Goal: Browse casually

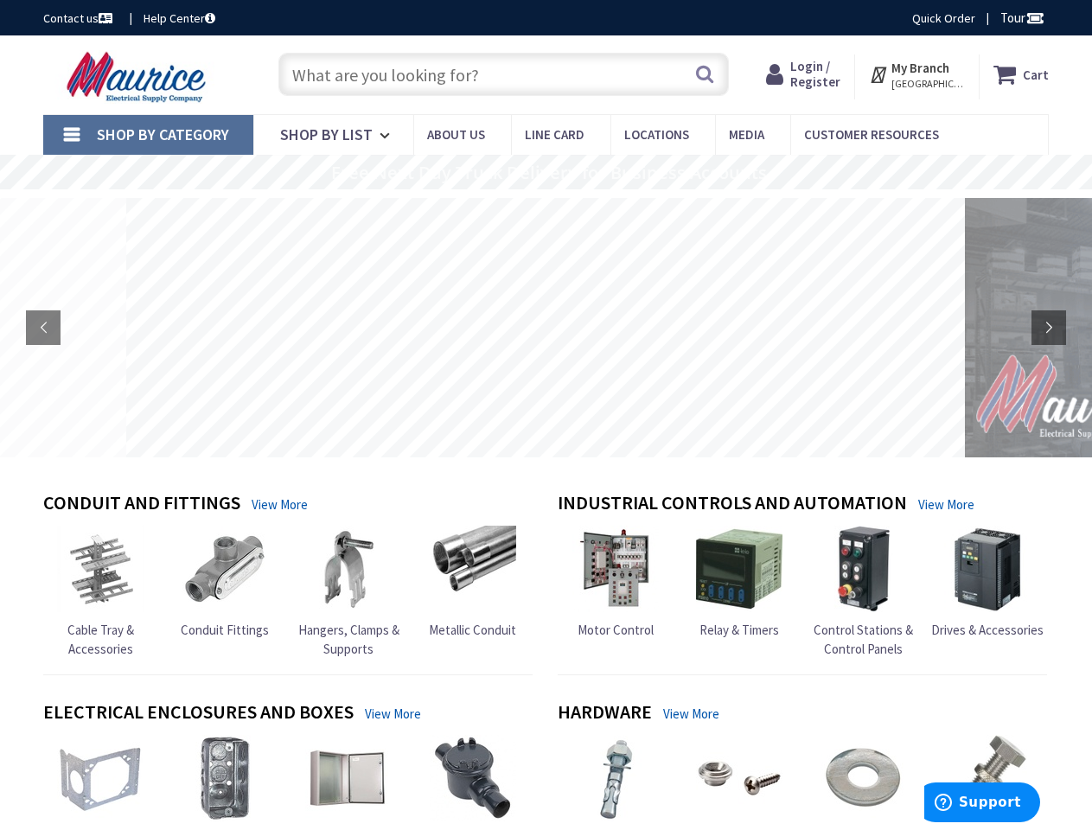
click at [546, 415] on rs-layer at bounding box center [545, 327] width 839 height 259
click at [1020, 17] on span "Tour" at bounding box center [1023, 18] width 44 height 16
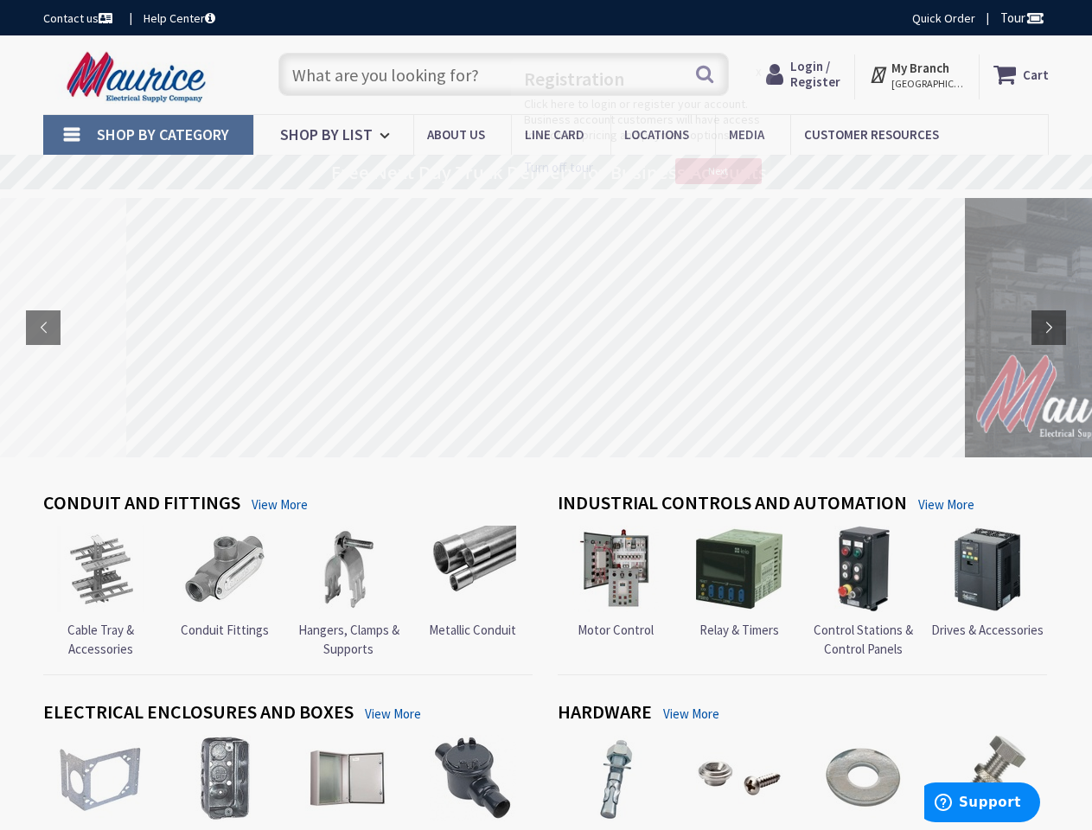
click at [1034, 17] on div at bounding box center [546, 415] width 1092 height 830
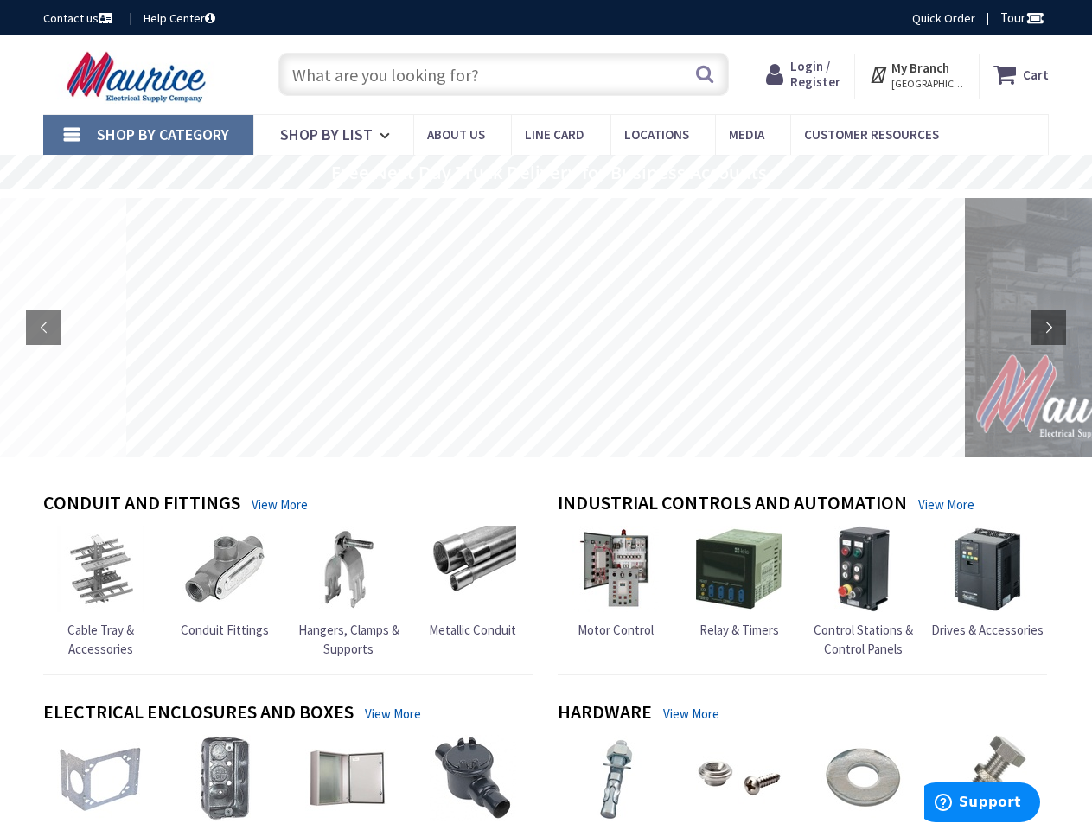
click at [918, 74] on strong "My Branch" at bounding box center [921, 68] width 58 height 16
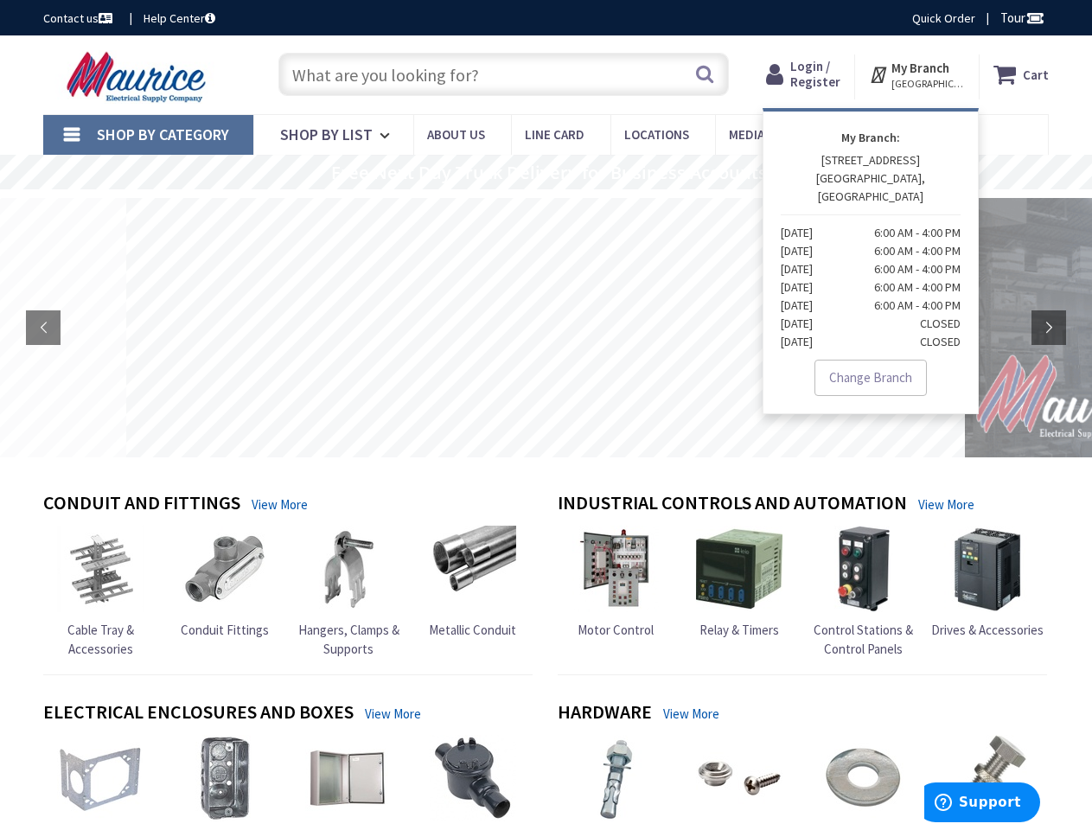
click at [148, 135] on span "Shop By Category" at bounding box center [163, 135] width 132 height 20
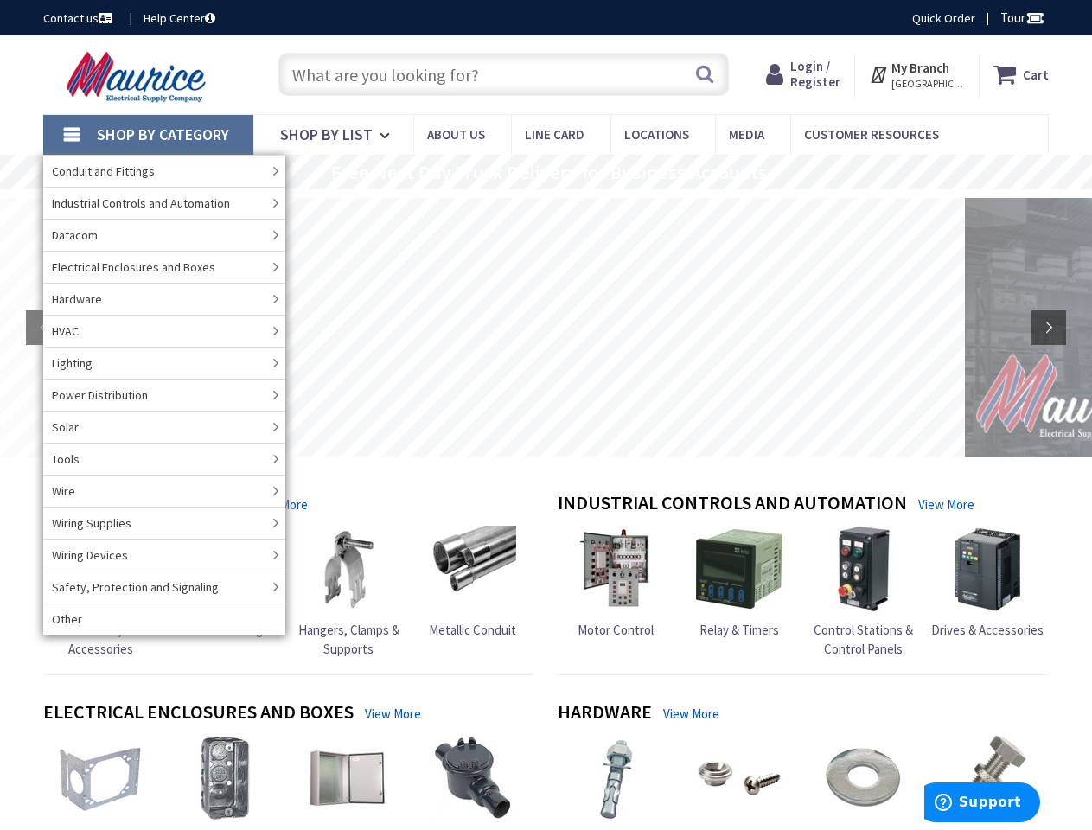
click at [546, 172] on rs-layer "Free Next Day Truck Delivery for Business Accounts" at bounding box center [549, 172] width 436 height 19
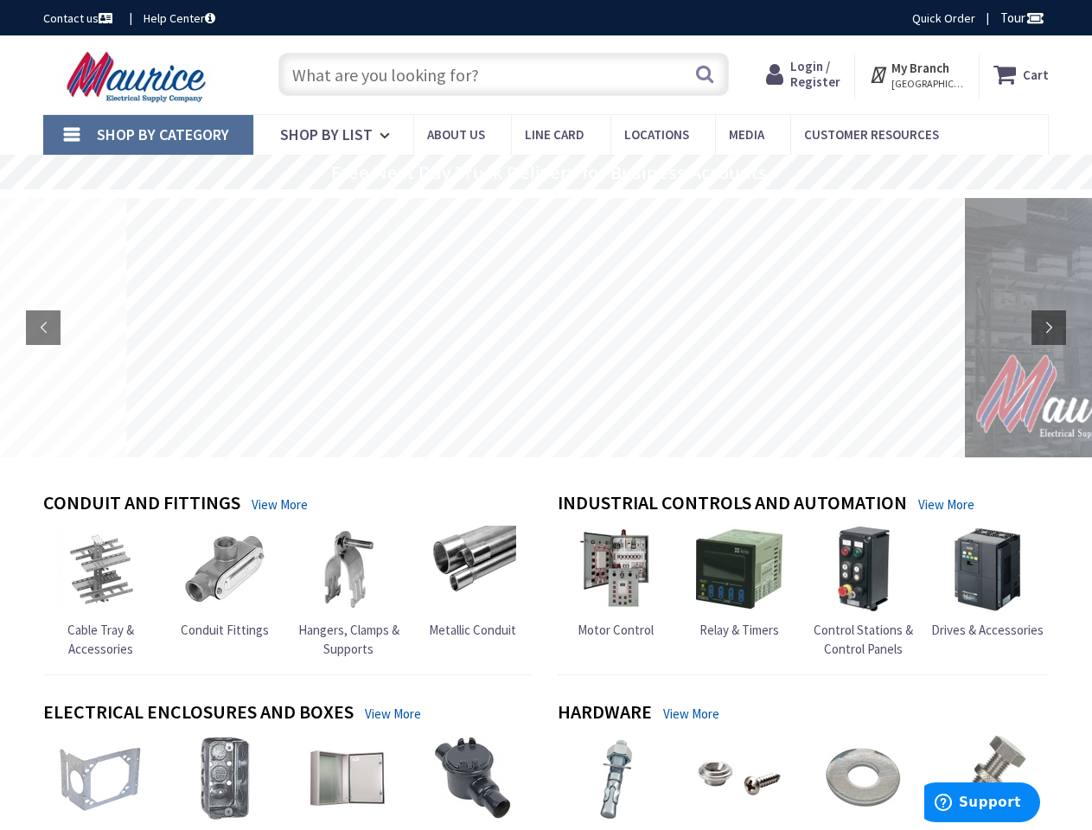
click at [546, 173] on rs-layer "Free Next Day Truck Delivery for Business Accounts" at bounding box center [549, 172] width 436 height 19
click at [546, 328] on rs-layer at bounding box center [545, 327] width 839 height 259
